Goal: Information Seeking & Learning: Learn about a topic

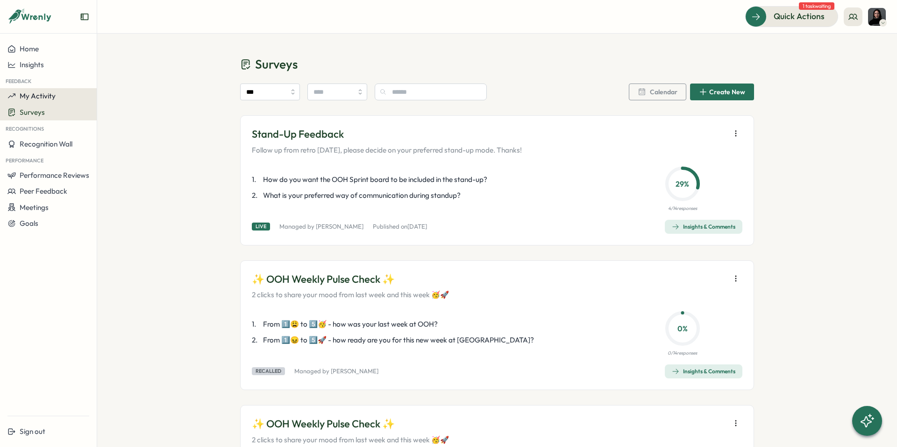
click at [43, 96] on span "My Activity" at bounding box center [38, 96] width 36 height 9
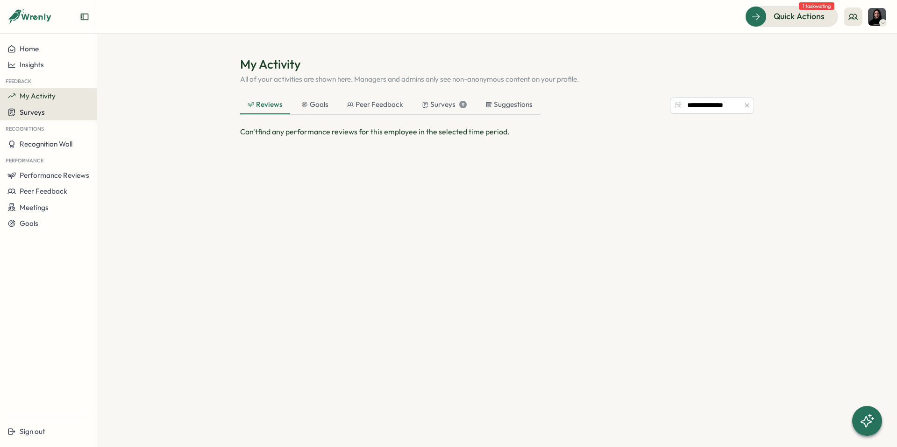
click at [38, 110] on span "Surveys" at bounding box center [32, 112] width 25 height 9
click at [127, 96] on div "Insights" at bounding box center [133, 104] width 77 height 18
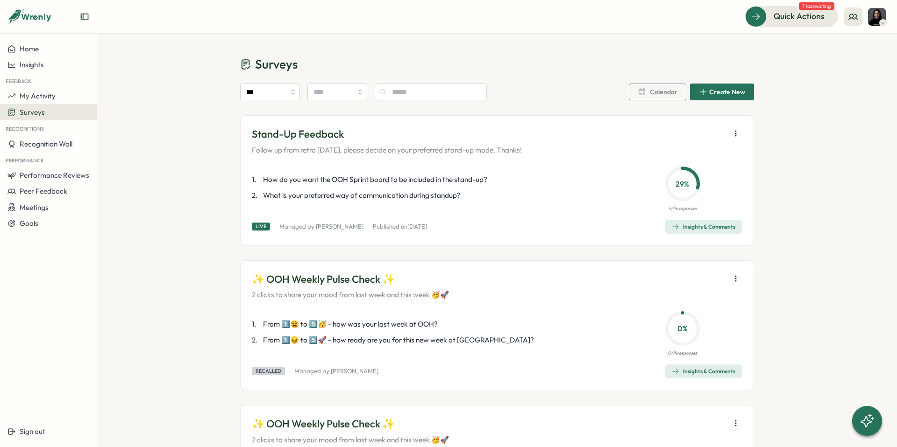
click at [697, 230] on div "Insights & Comments" at bounding box center [704, 226] width 64 height 7
